Goal: Information Seeking & Learning: Find specific fact

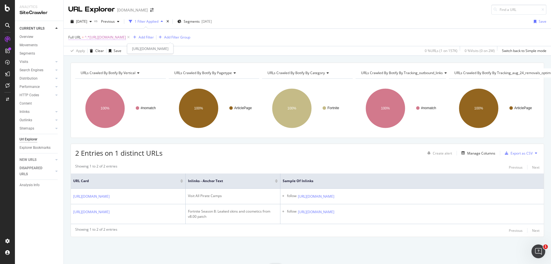
click at [126, 39] on span "^.*[URL][DOMAIN_NAME]" at bounding box center [105, 37] width 41 height 8
click at [108, 65] on input "[URL][DOMAIN_NAME]" at bounding box center [101, 61] width 54 height 9
paste input "entertainment/mrbeast-donates-50-000-to-ninja-to-try-and-stop-him-from-winning-…"
type input "[URL][DOMAIN_NAME]"
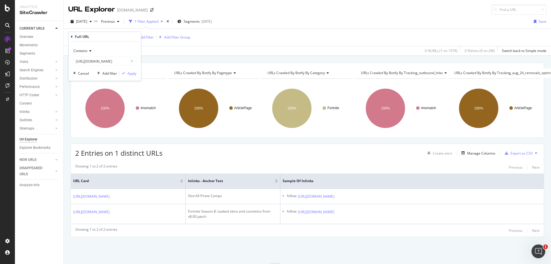
scroll to position [0, 0]
click at [136, 77] on div "Contains [URL][DOMAIN_NAME] Cancel Add filter Apply" at bounding box center [105, 61] width 72 height 39
click at [132, 76] on div "Apply" at bounding box center [128, 73] width 17 height 5
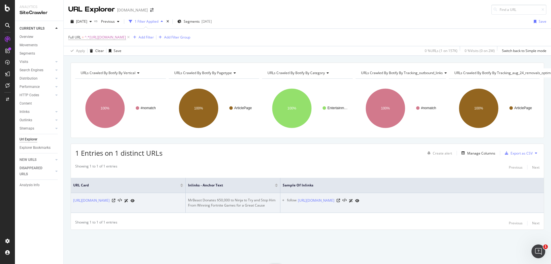
click at [202, 198] on div "MrBeast Donates $50,000 to Ninja to Try and Stop Him From Winning Fortnite Game…" at bounding box center [233, 203] width 90 height 10
copy div "MrBeast Donates $50,000 to Ninja to Try and Stop Him From Winning Fortnite Game…"
click at [340, 199] on icon at bounding box center [338, 200] width 3 height 3
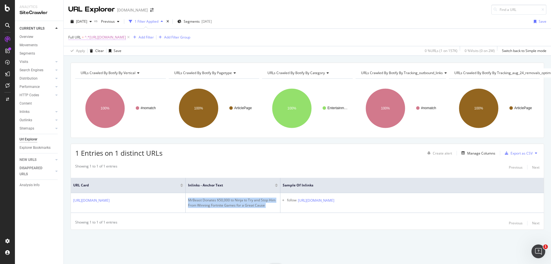
click at [204, 33] on div "Full URL = ^.*[URL][DOMAIN_NAME] Add Filter Add Filter Group" at bounding box center [307, 37] width 478 height 17
click at [126, 36] on span "^.*[URL][DOMAIN_NAME]" at bounding box center [105, 37] width 41 height 8
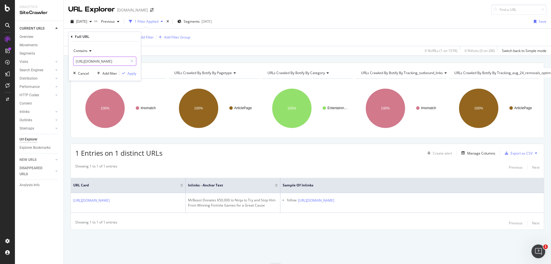
click at [106, 64] on input "[URL][DOMAIN_NAME]" at bounding box center [101, 61] width 54 height 9
paste input "red-dead-redemption/red-dead-redemption-2-cheat-codes-and-how-to-unlock-them-up…"
type input "[URL][DOMAIN_NAME]"
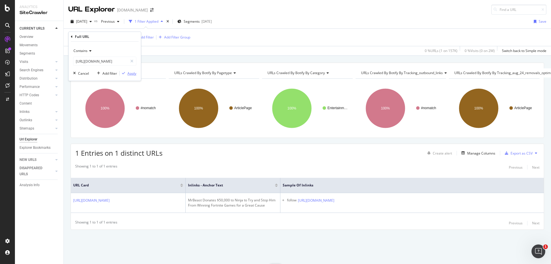
click at [132, 71] on div "Apply" at bounding box center [131, 73] width 9 height 5
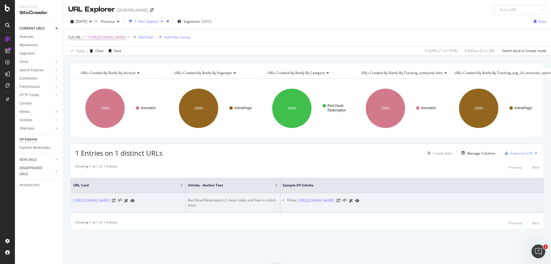
click at [202, 198] on div "Red Dead Redemption 2 cheat codes and how to unlock them" at bounding box center [233, 203] width 90 height 10
copy div "Red Dead Redemption 2 cheat codes and how to unlock them"
click at [340, 199] on icon at bounding box center [338, 200] width 3 height 3
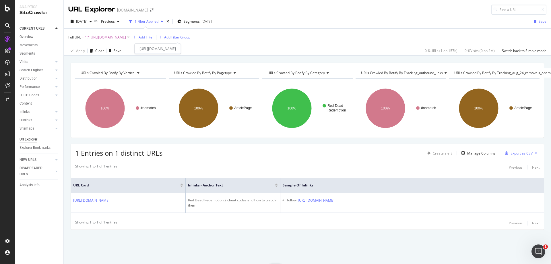
click at [126, 38] on span "^.*[URL][DOMAIN_NAME]" at bounding box center [105, 37] width 41 height 8
click at [97, 58] on input "[URL][DOMAIN_NAME]" at bounding box center [101, 61] width 54 height 9
paste input "fortnite-battle-royale/dexerto-ultimate-fortnite-quiz-3---season-6-quiz-hard-25…"
type input "[URL][DOMAIN_NAME]"
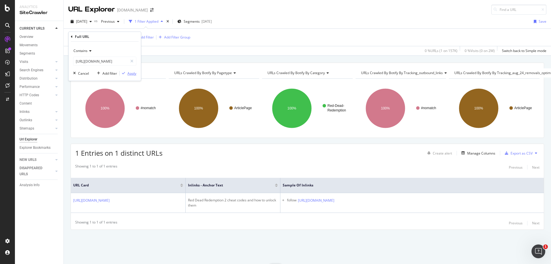
scroll to position [0, 0]
click at [132, 72] on div "Apply" at bounding box center [131, 73] width 9 height 5
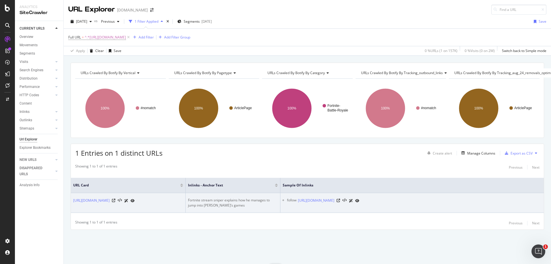
click at [215, 200] on div "Fortnite stream sniper explains how he manages to jump into [PERSON_NAME]’s gam…" at bounding box center [233, 203] width 90 height 10
copy div "Fortnite stream sniper explains how he manages to jump into [PERSON_NAME]’s gam…"
click at [340, 199] on icon at bounding box center [338, 200] width 3 height 3
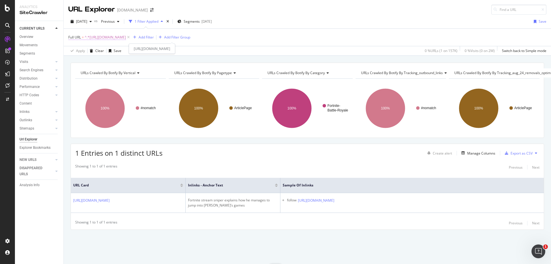
click at [126, 40] on span "^.*[URL][DOMAIN_NAME]" at bounding box center [105, 37] width 41 height 8
click at [115, 62] on input "[URL][DOMAIN_NAME]" at bounding box center [101, 61] width 54 height 9
paste input "entertainment/greekgodx-brutally-roasts-xqcs-twitch-viewers-with-poggers-impres…"
type input "[URL][DOMAIN_NAME]"
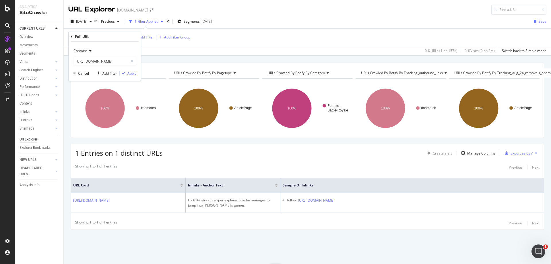
scroll to position [0, 0]
click at [130, 73] on div "Apply" at bounding box center [131, 73] width 9 height 5
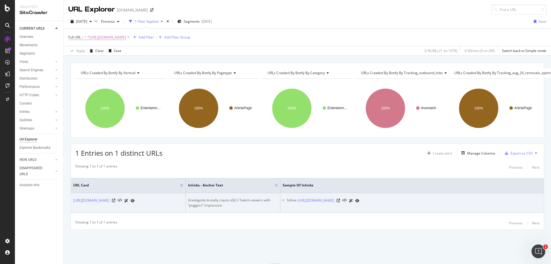
click at [209, 198] on div "Greekgodx brutally roasts xQc’s Twitch viewers with “poggers” impression" at bounding box center [233, 203] width 90 height 10
copy div "Greekgodx brutally roasts xQc’s Twitch viewers with “poggers” impression"
click at [340, 199] on icon at bounding box center [338, 200] width 3 height 3
